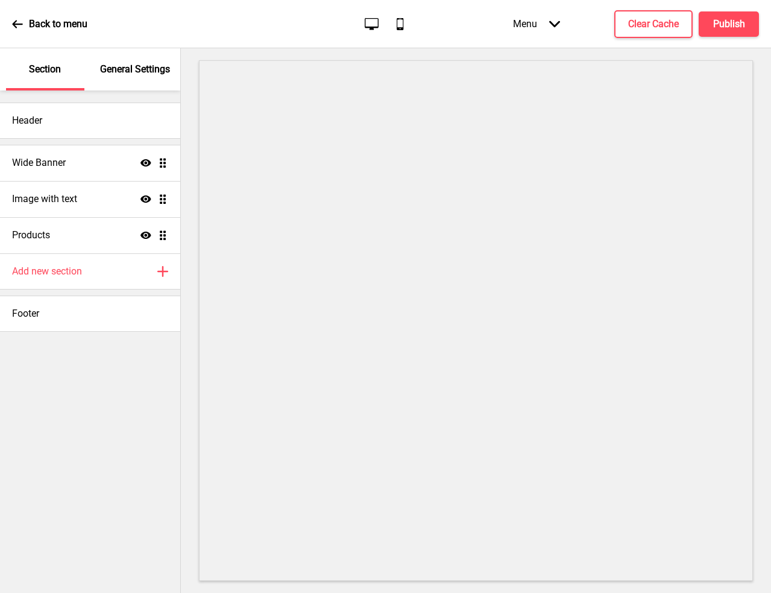
click at [115, 81] on div "General Settings" at bounding box center [135, 69] width 78 height 42
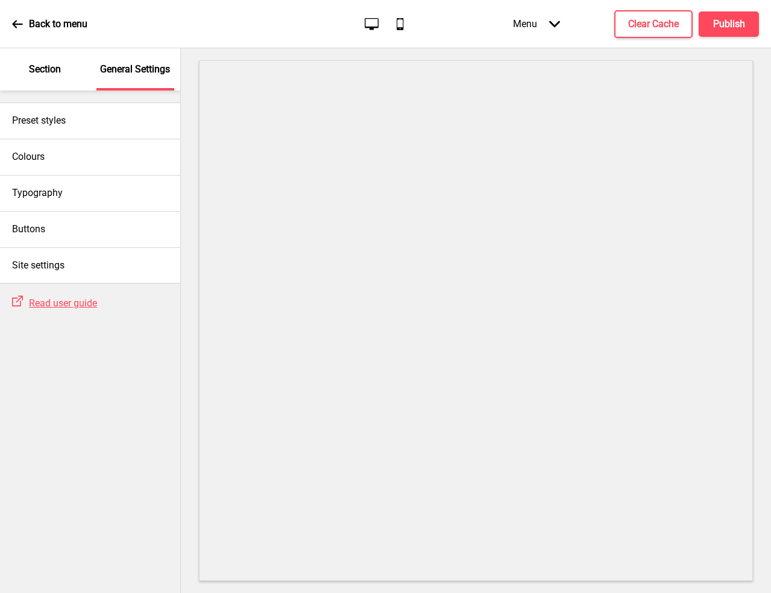
click at [60, 83] on div "Section" at bounding box center [45, 69] width 78 height 42
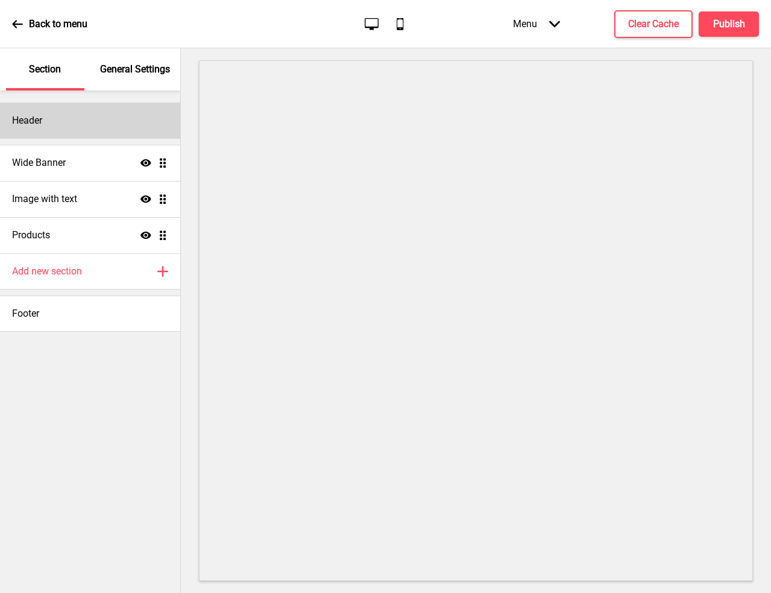
click at [84, 119] on div "Header" at bounding box center [90, 121] width 180 height 36
select select "腾翔嘉丽细圆简"
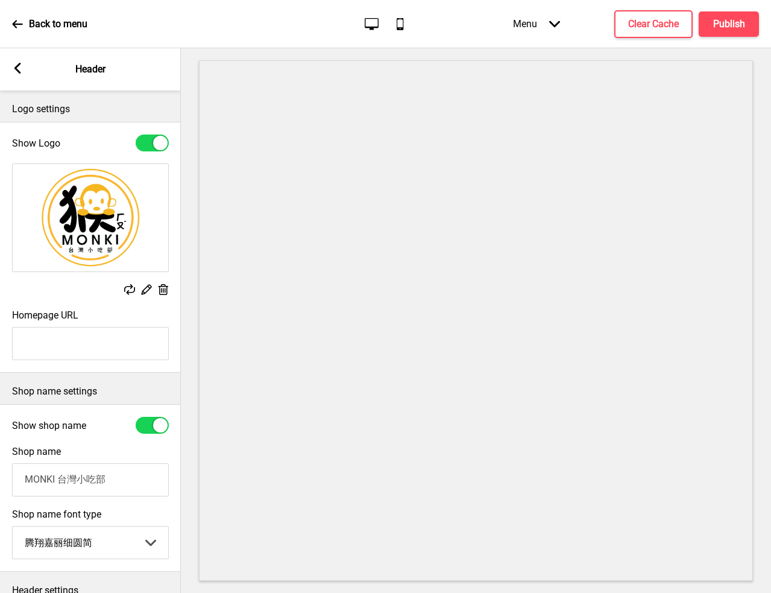
click at [22, 78] on div "Arrow left Header" at bounding box center [90, 69] width 181 height 42
click at [25, 72] on div "Arrow left Header" at bounding box center [90, 69] width 181 height 42
click at [19, 65] on icon at bounding box center [17, 68] width 7 height 11
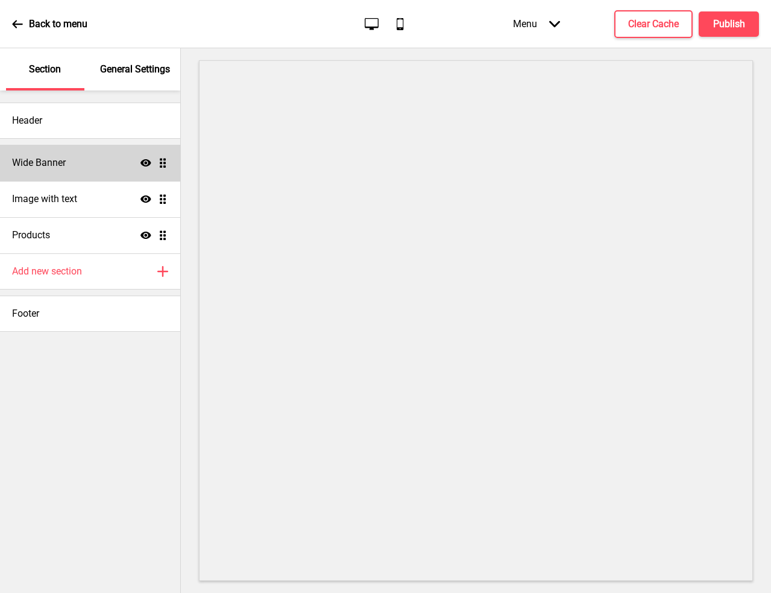
click at [71, 162] on div "Wide Banner Show Drag" at bounding box center [90, 163] width 180 height 36
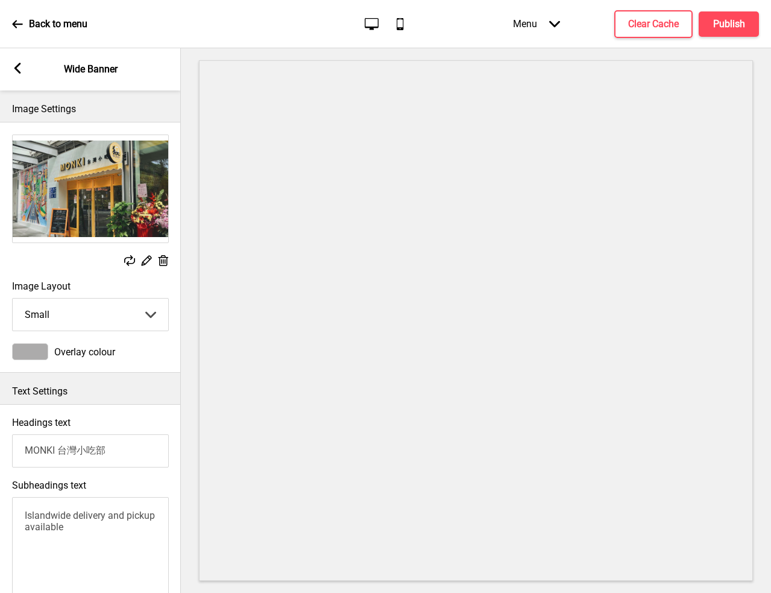
scroll to position [497, 0]
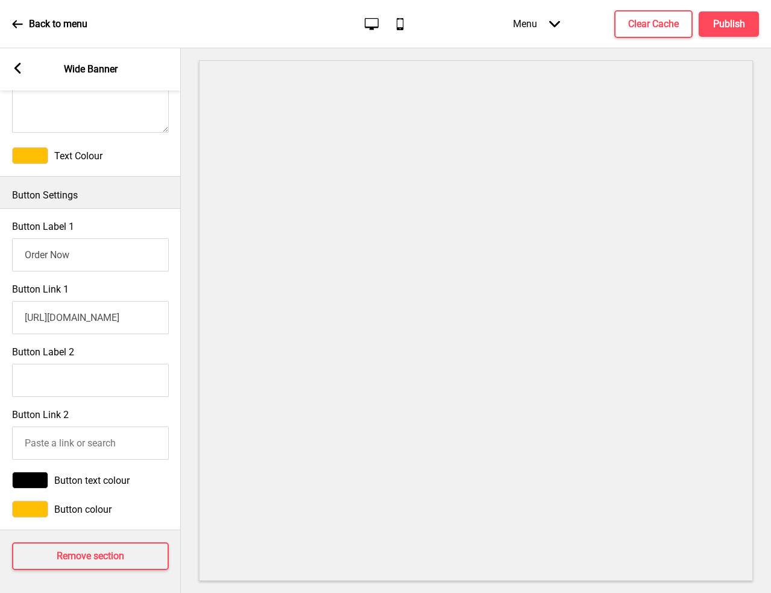
click at [101, 315] on input "https://monki.oddle.me/en_SG/#8a818d3982fa2e0b01830c0984392ef4" at bounding box center [90, 317] width 157 height 33
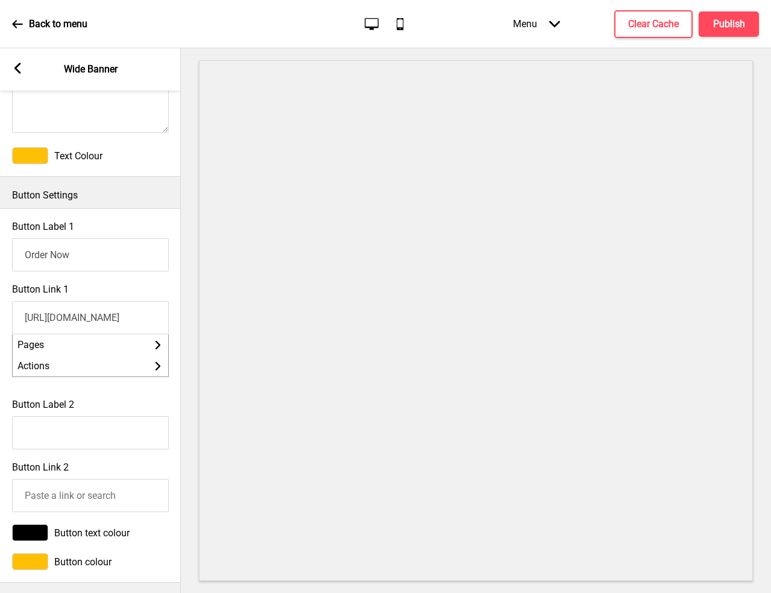
scroll to position [0, 1]
paste input "taiwansg.oddle.me/en_SG/"
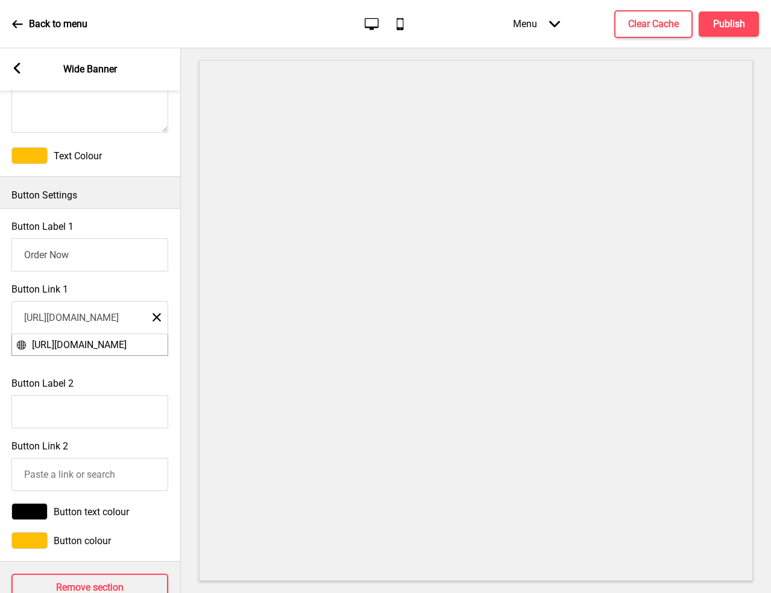
type input "[URL][DOMAIN_NAME]"
click at [156, 314] on icon "Close" at bounding box center [157, 317] width 8 height 11
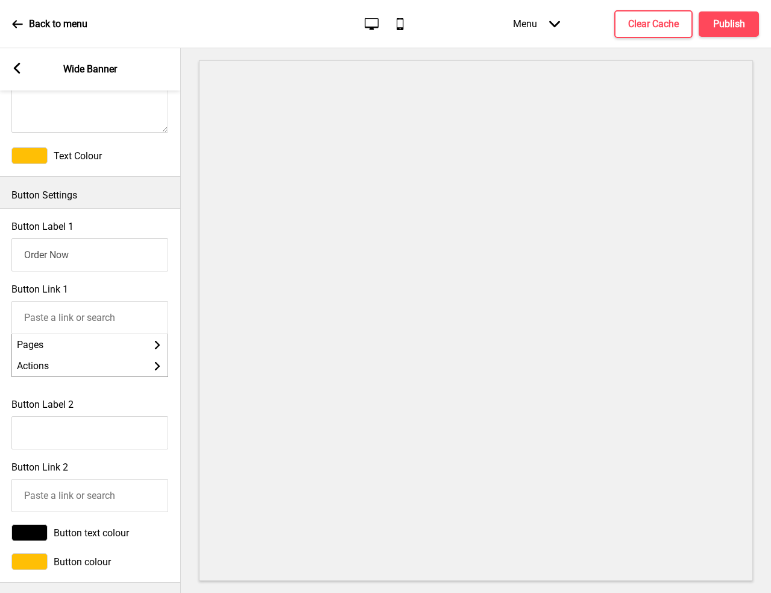
click at [113, 319] on input "Button Link 1" at bounding box center [89, 317] width 157 height 33
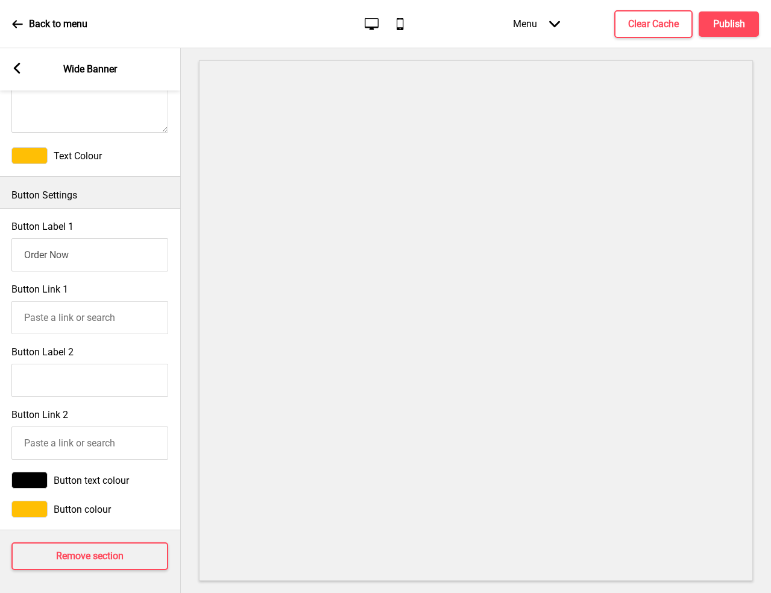
paste input "[URL][DOMAIN_NAME]"
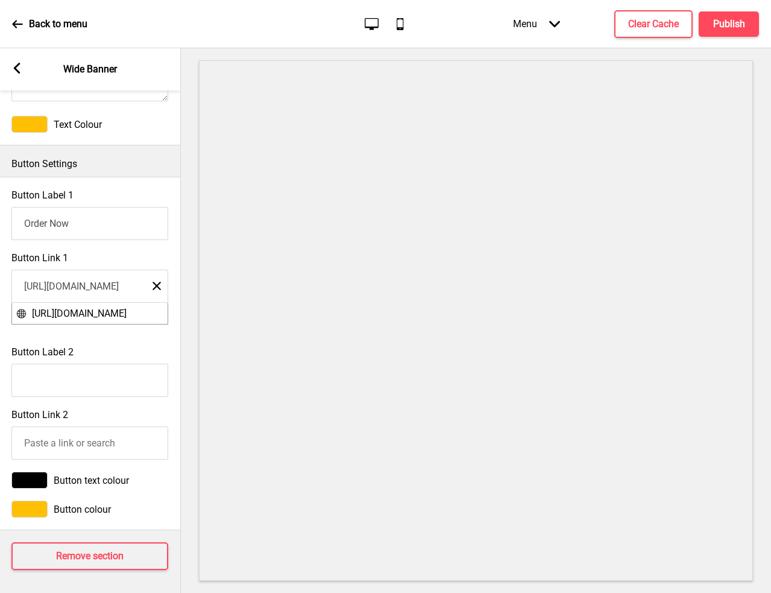
scroll to position [0, 0]
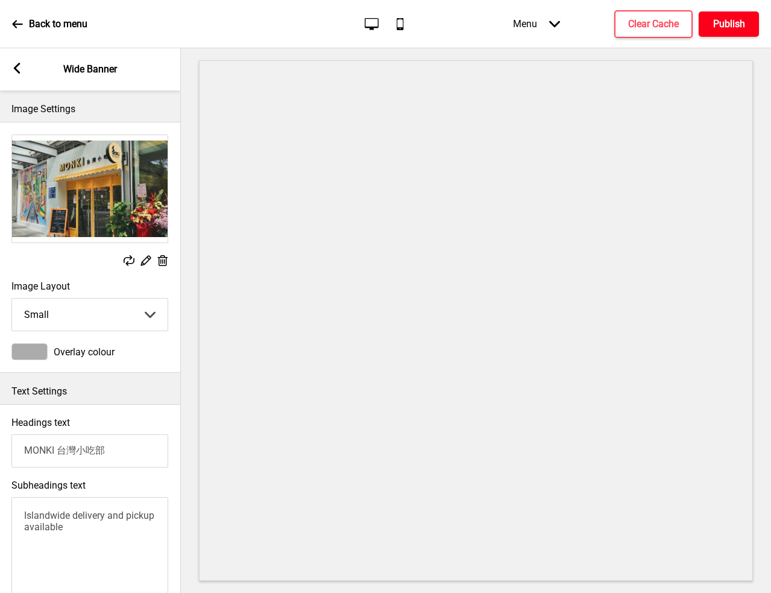
type input "[URL][DOMAIN_NAME]"
click at [738, 25] on h4 "Publish" at bounding box center [729, 23] width 32 height 13
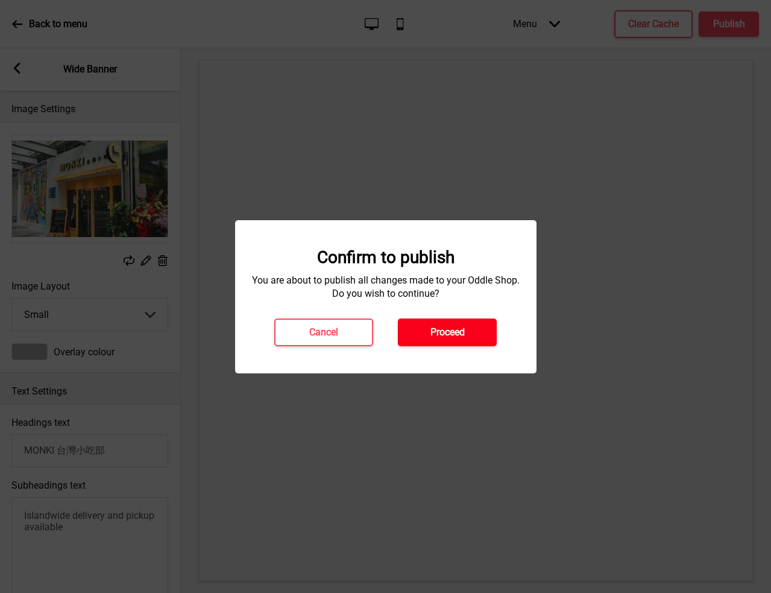
click at [450, 322] on button "Proceed" at bounding box center [447, 332] width 99 height 28
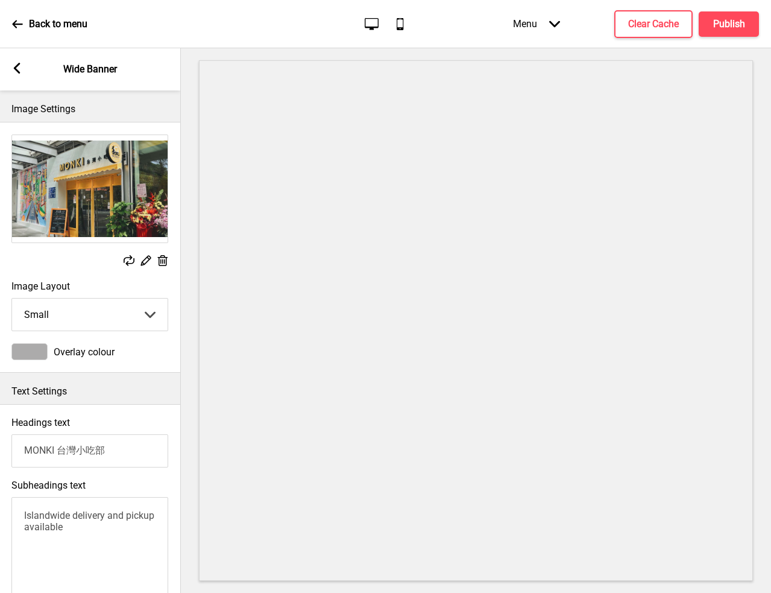
click at [22, 68] on div "Arrow left Wide Banner" at bounding box center [89, 69] width 181 height 42
click at [17, 68] on icon at bounding box center [17, 68] width 7 height 11
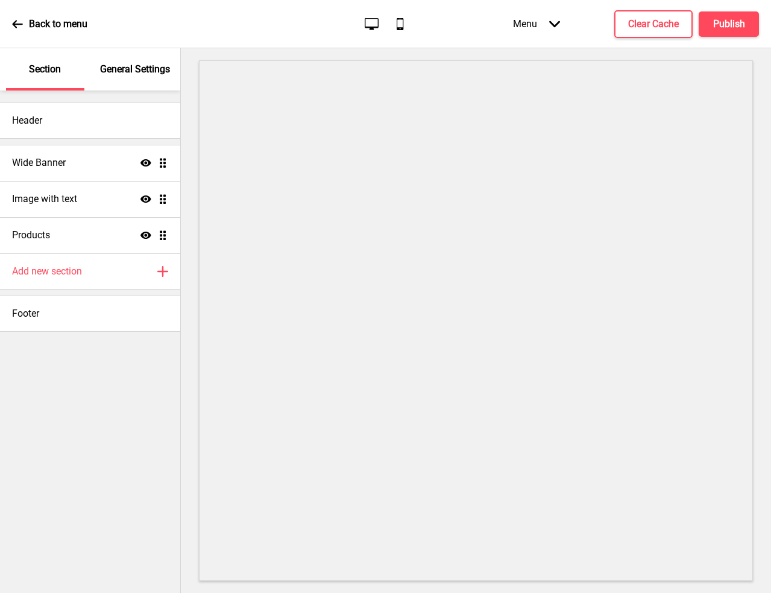
click at [16, 17] on div "Back to menu" at bounding box center [49, 24] width 75 height 33
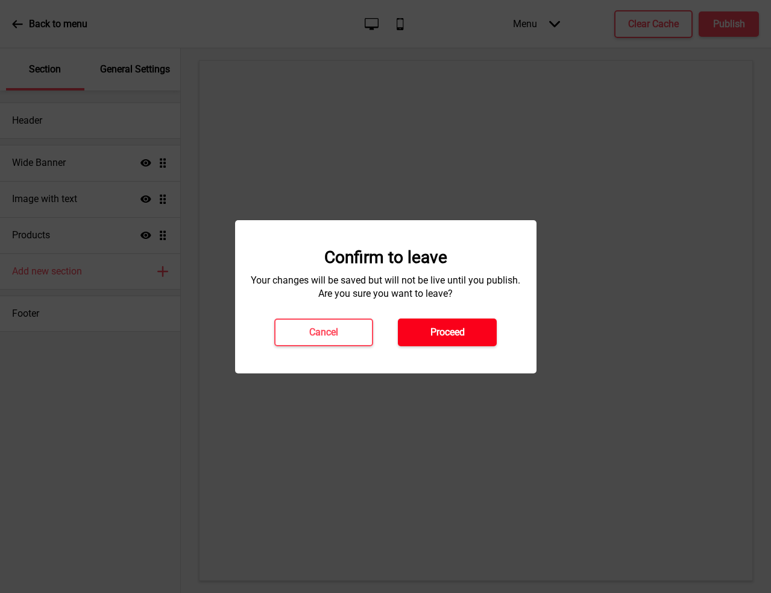
click at [456, 329] on h4 "Proceed" at bounding box center [448, 332] width 34 height 13
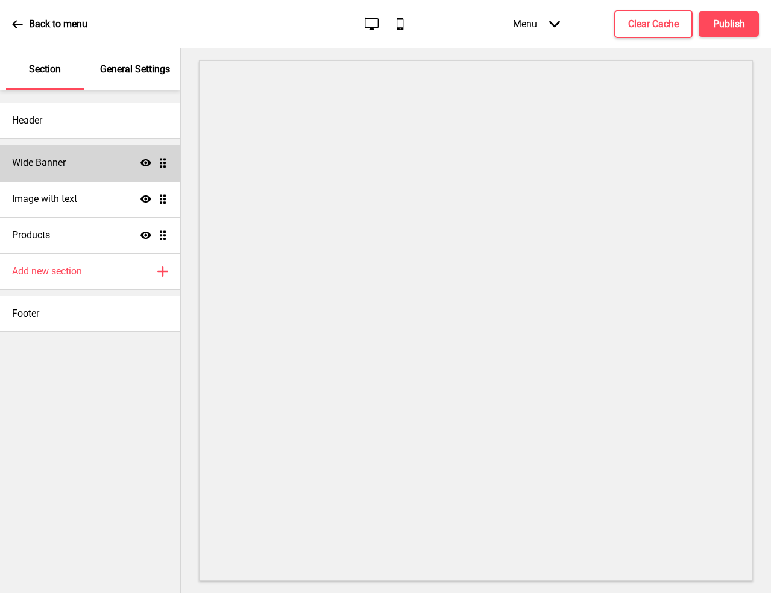
click at [80, 163] on div "Wide Banner Show Drag" at bounding box center [90, 163] width 180 height 36
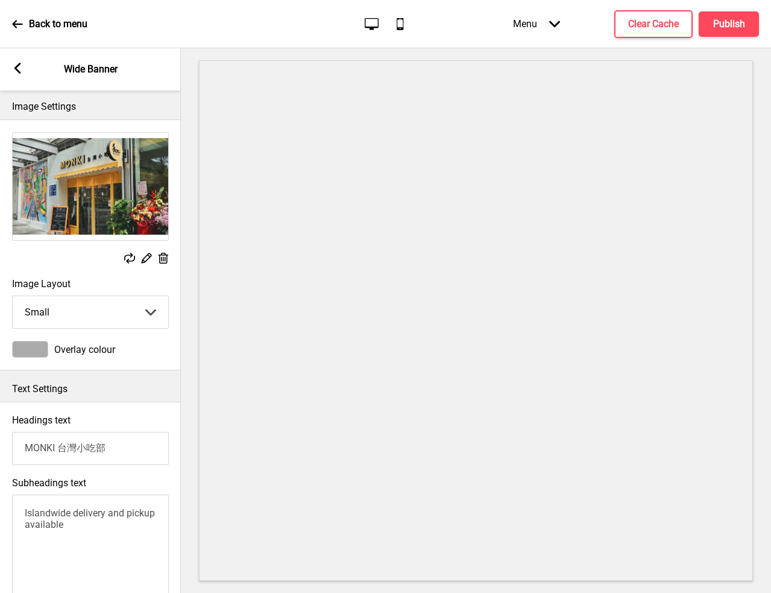
scroll to position [353, 0]
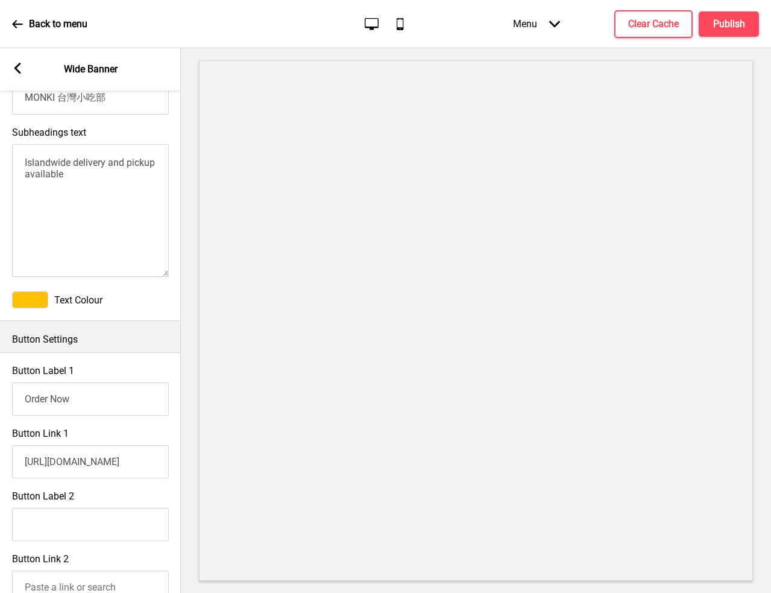
click at [127, 457] on input "https://monki.oddle.me/en_SG/#8a818d3982fa2e0b01830c0984392ef4" at bounding box center [90, 461] width 157 height 33
paste input "taiwansg.oddle.me/en_SG/"
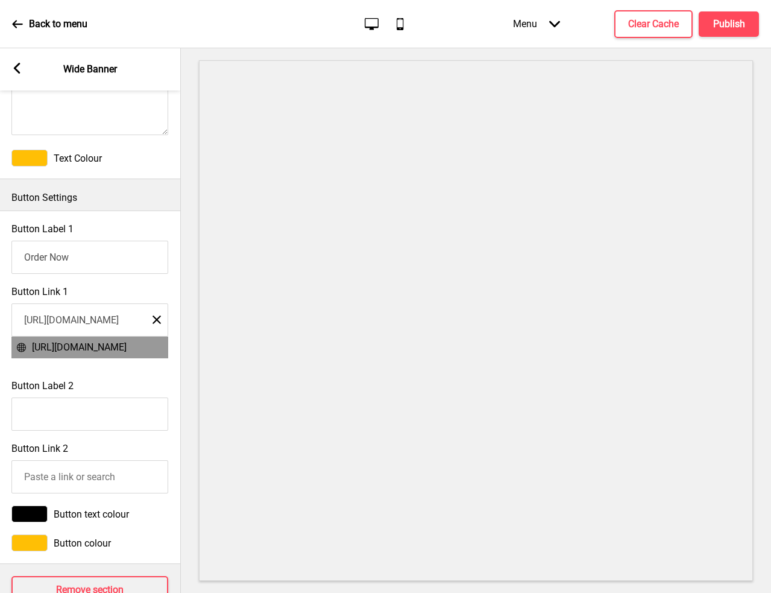
type input "[URL][DOMAIN_NAME]"
click at [127, 349] on span "[URL][DOMAIN_NAME]" at bounding box center [79, 346] width 95 height 11
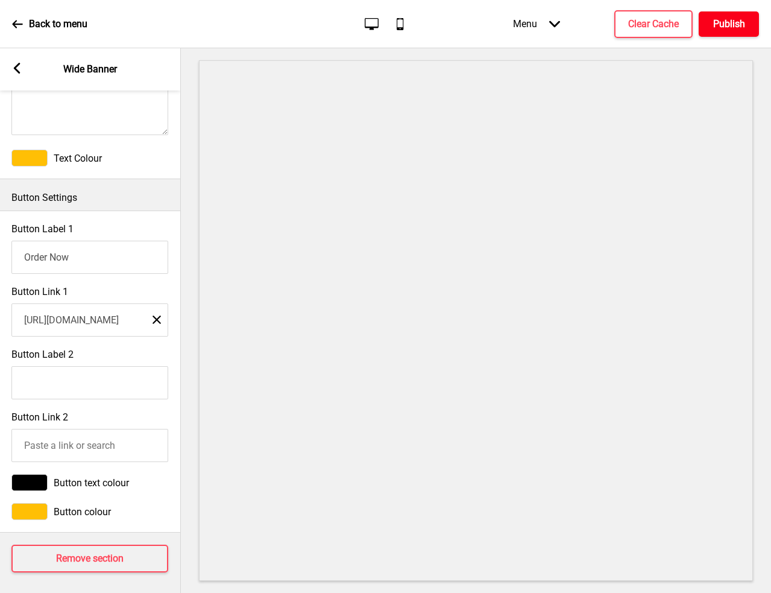
click at [745, 27] on h4 "Publish" at bounding box center [729, 23] width 32 height 13
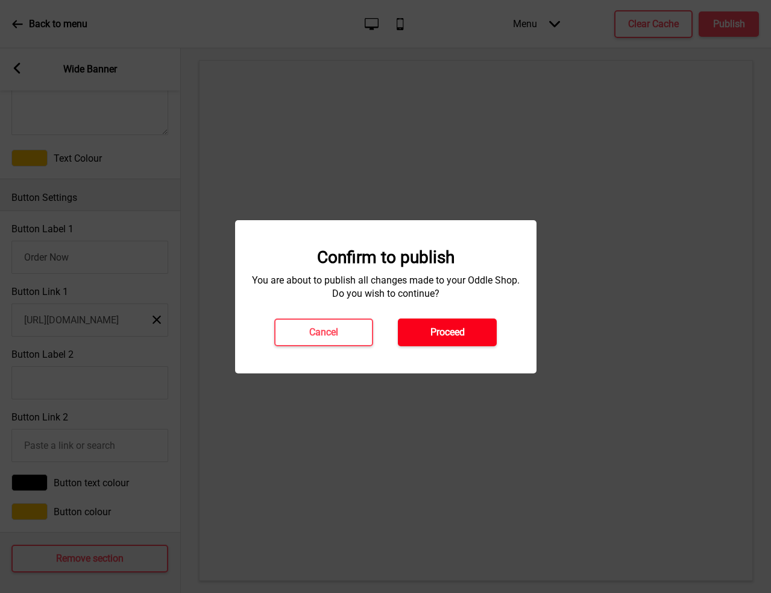
click at [452, 333] on h4 "Proceed" at bounding box center [448, 332] width 34 height 13
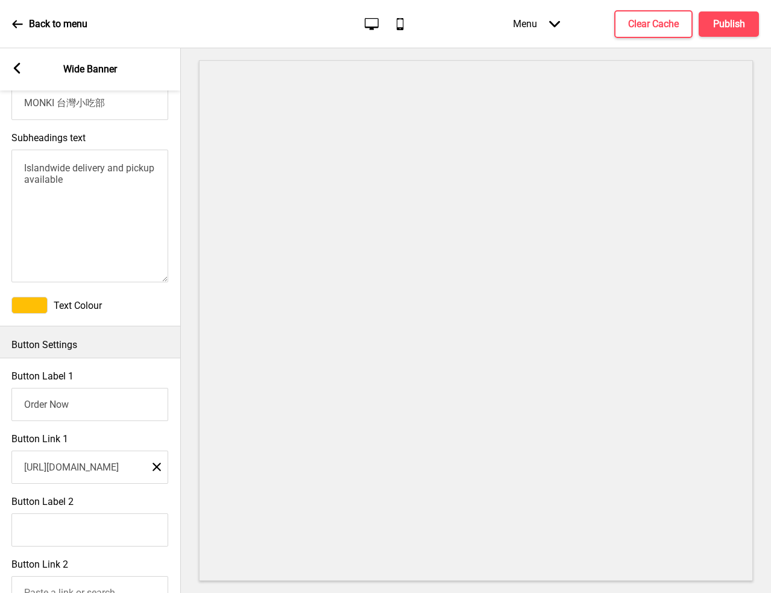
scroll to position [0, 0]
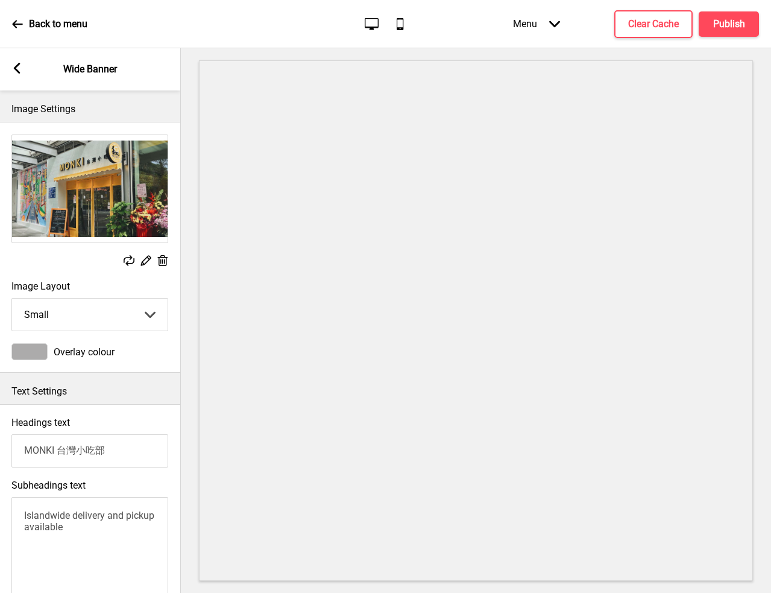
click at [19, 68] on rect at bounding box center [16, 68] width 11 height 11
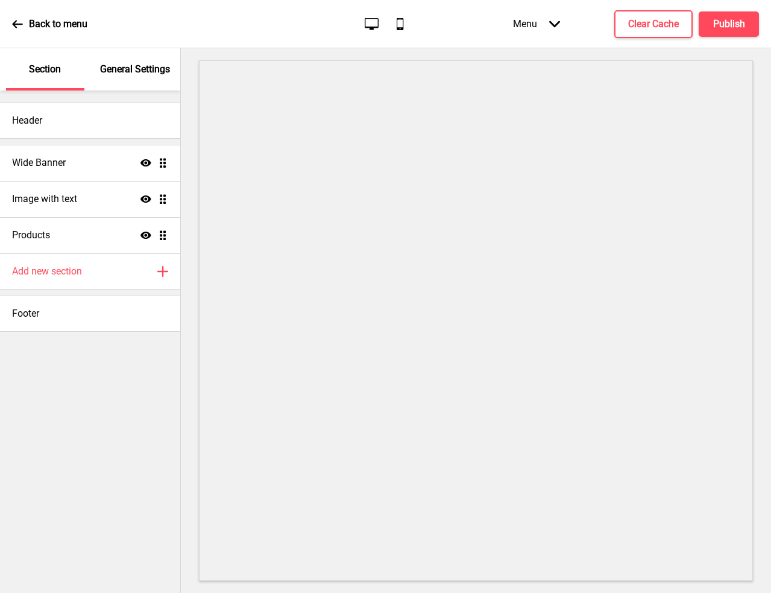
click at [23, 27] on div "Back to menu" at bounding box center [49, 24] width 75 height 33
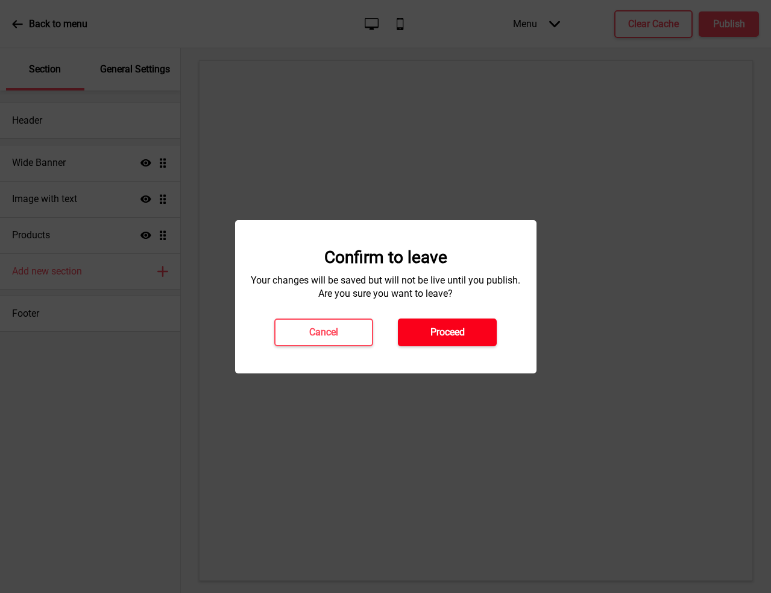
click at [422, 322] on button "Proceed" at bounding box center [447, 332] width 99 height 28
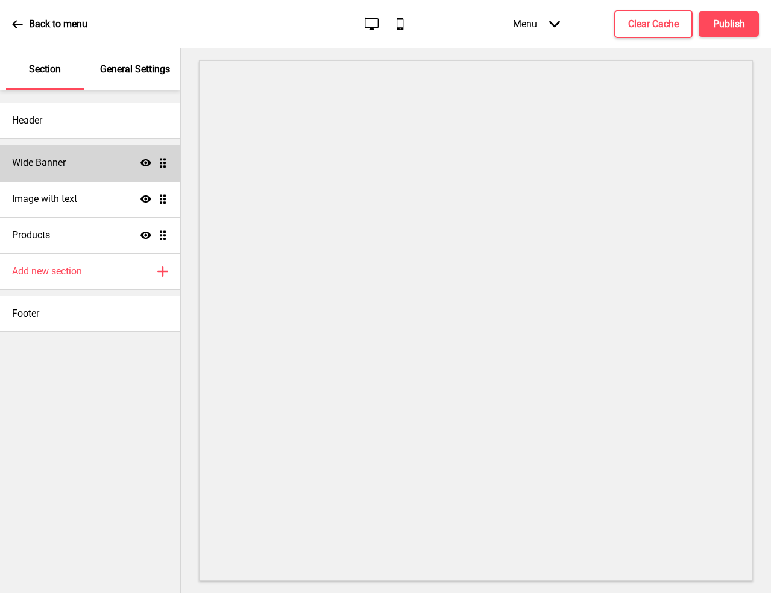
click at [100, 165] on div "Wide Banner Show Drag" at bounding box center [90, 163] width 180 height 36
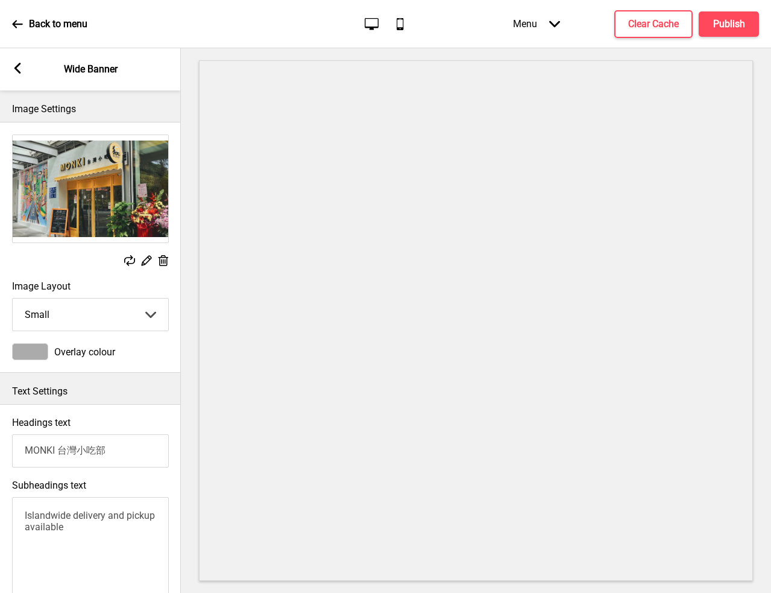
scroll to position [497, 0]
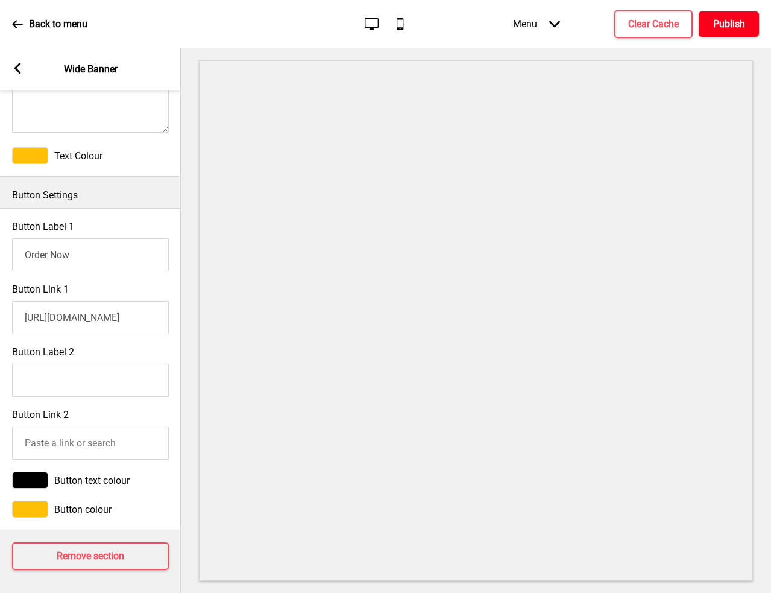
click at [720, 28] on h4 "Publish" at bounding box center [729, 23] width 32 height 13
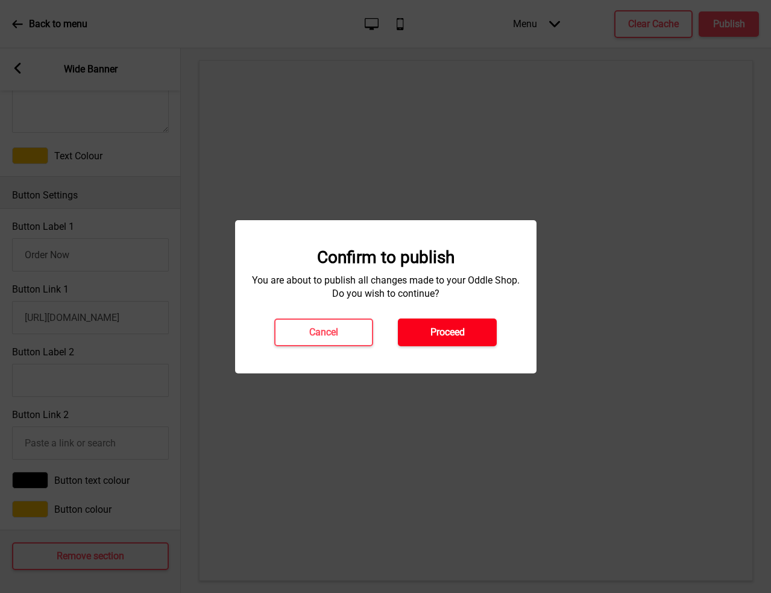
click at [439, 335] on h4 "Proceed" at bounding box center [448, 332] width 34 height 13
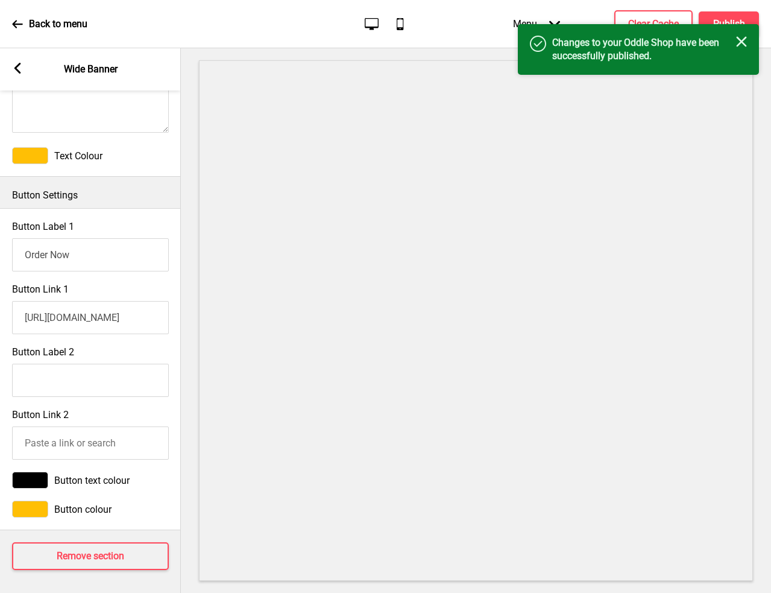
click at [523, 26] on div "Success Changes to your Oddle Shop have been successfully published. Close" at bounding box center [638, 49] width 241 height 51
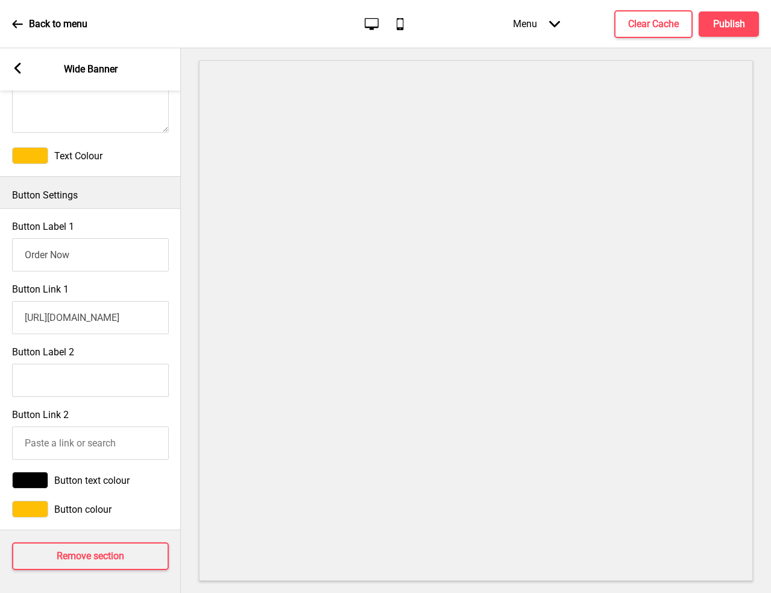
click at [516, 27] on div "Menu Arrow down" at bounding box center [536, 24] width 71 height 36
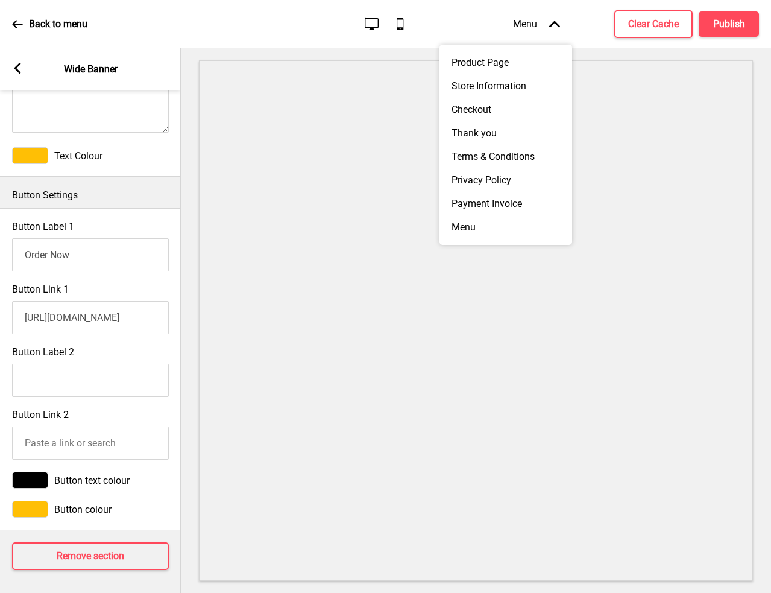
click at [537, 25] on div "Menu Arrow up" at bounding box center [536, 24] width 71 height 36
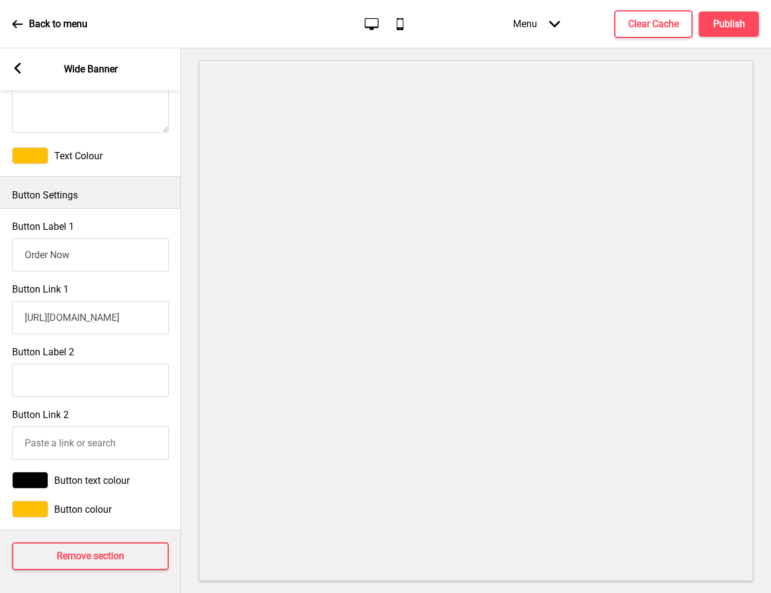
click at [44, 25] on p "Back to menu" at bounding box center [58, 23] width 59 height 13
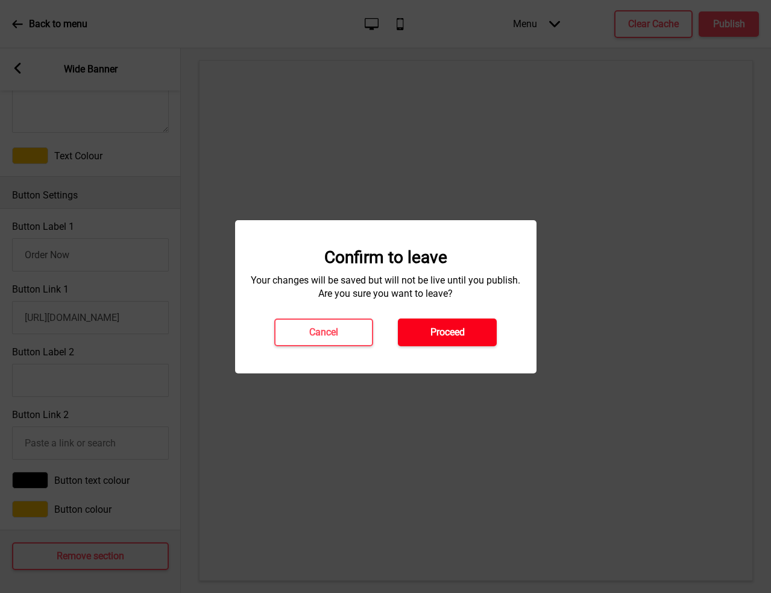
click at [438, 327] on h4 "Proceed" at bounding box center [448, 332] width 34 height 13
